Goal: Transaction & Acquisition: Purchase product/service

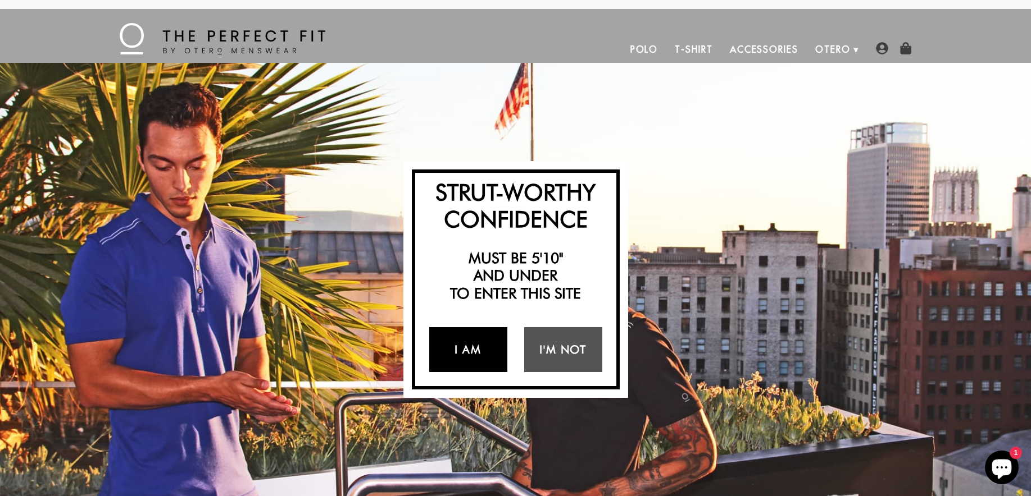
click at [498, 353] on link "I Am" at bounding box center [468, 349] width 78 height 45
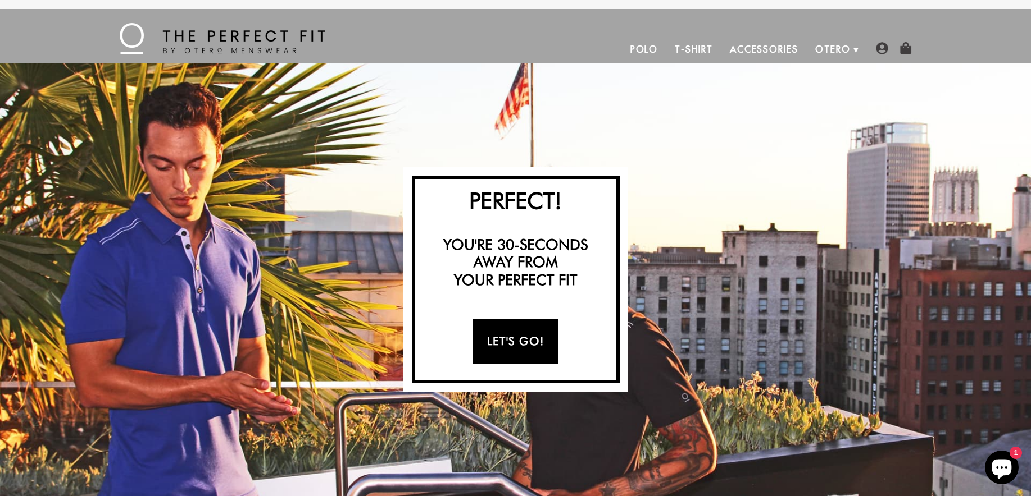
click at [507, 347] on link "Let's Go!" at bounding box center [515, 341] width 85 height 45
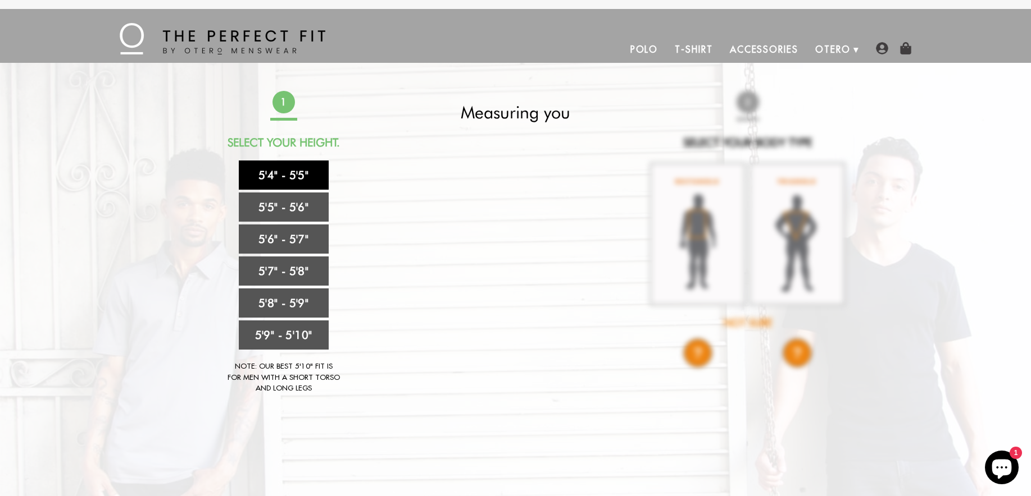
click at [285, 174] on link "5'4" - 5'5"" at bounding box center [284, 175] width 90 height 29
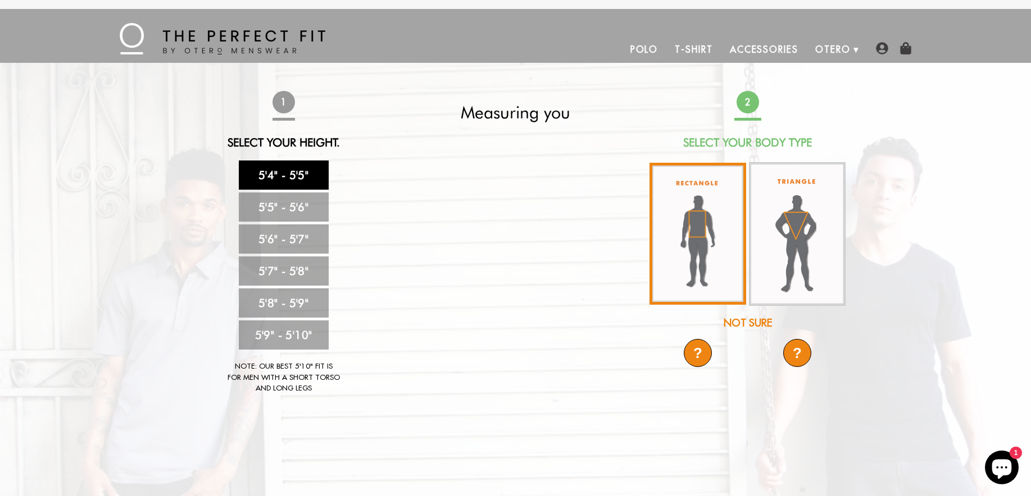
click at [703, 267] on img at bounding box center [697, 234] width 97 height 142
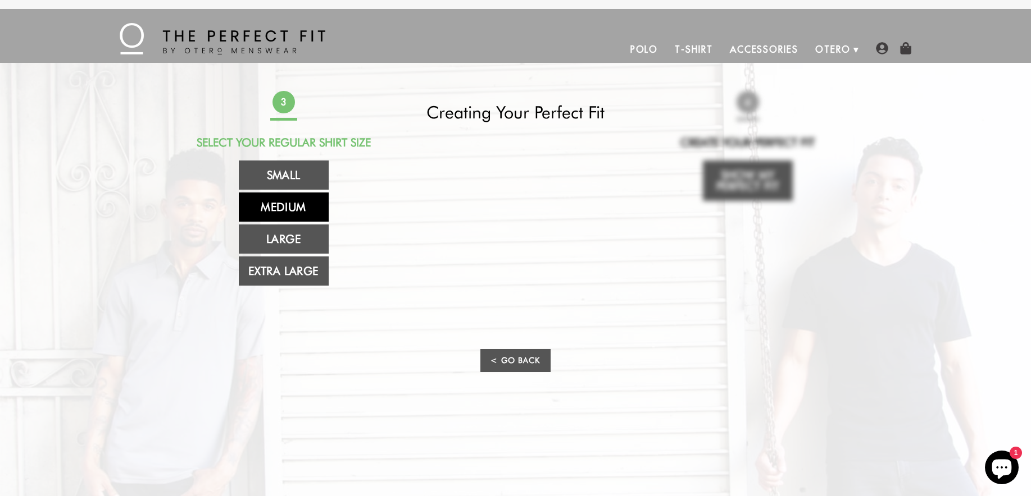
click at [304, 211] on link "Medium" at bounding box center [284, 207] width 90 height 29
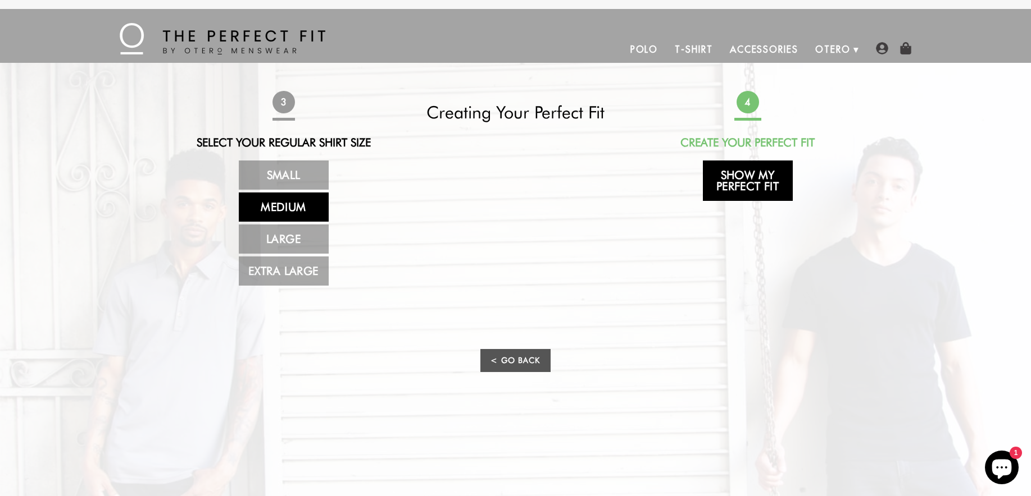
click at [772, 172] on link "Show My Perfect Fit" at bounding box center [748, 181] width 90 height 40
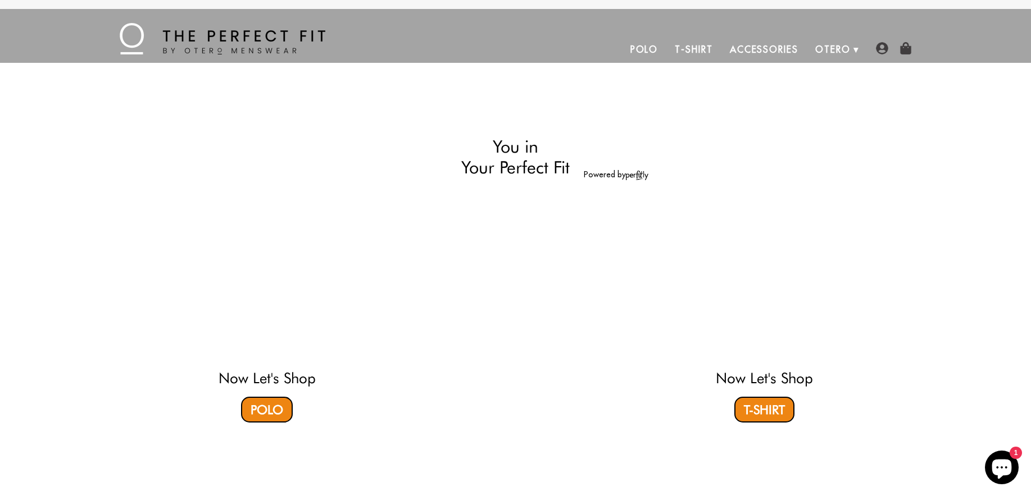
select select "M"
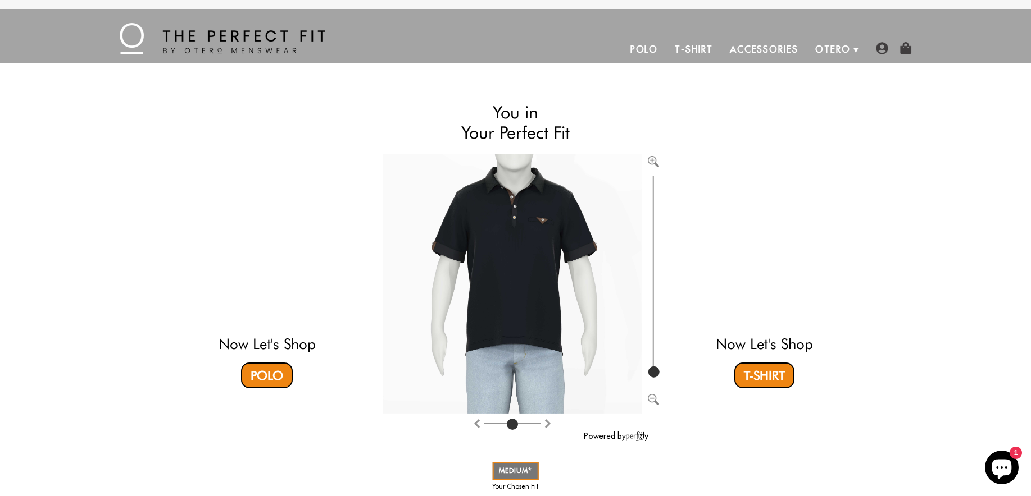
click at [643, 48] on link "Polo" at bounding box center [644, 49] width 45 height 27
